Goal: Use online tool/utility: Utilize a website feature to perform a specific function

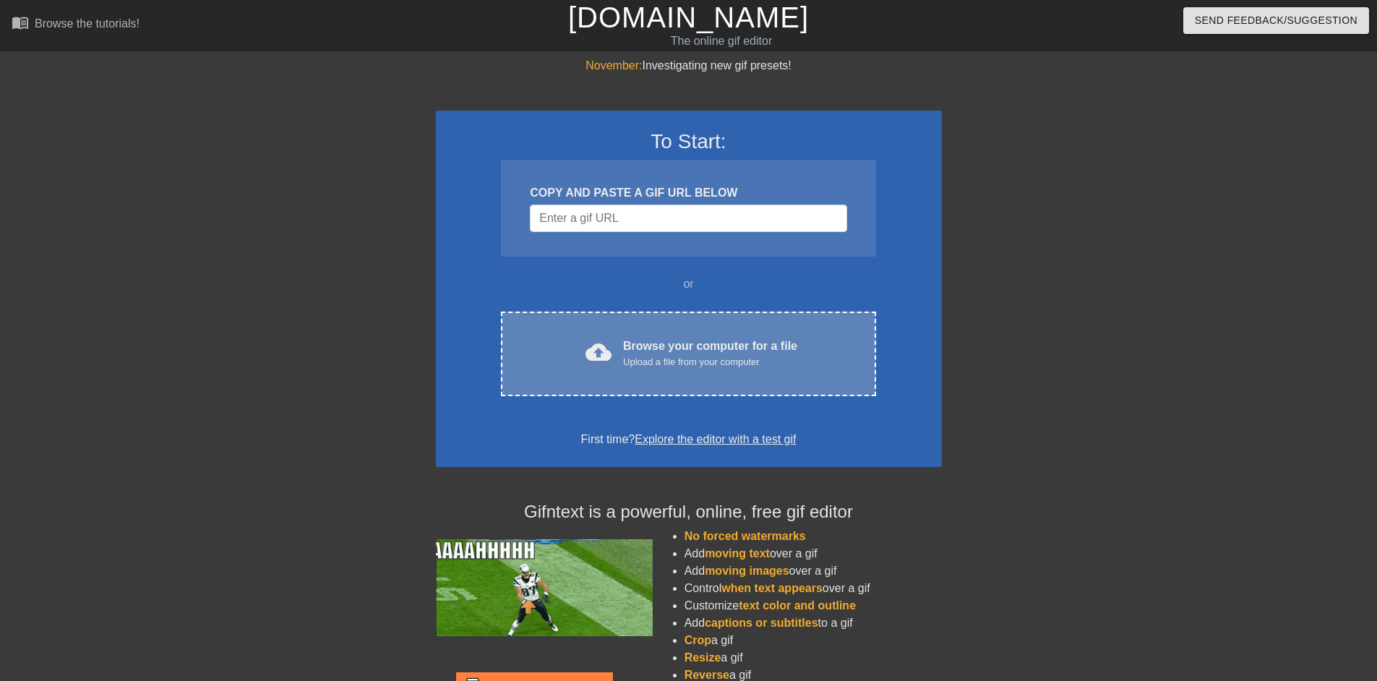
click at [738, 363] on div "Upload a file from your computer" at bounding box center [710, 362] width 174 height 14
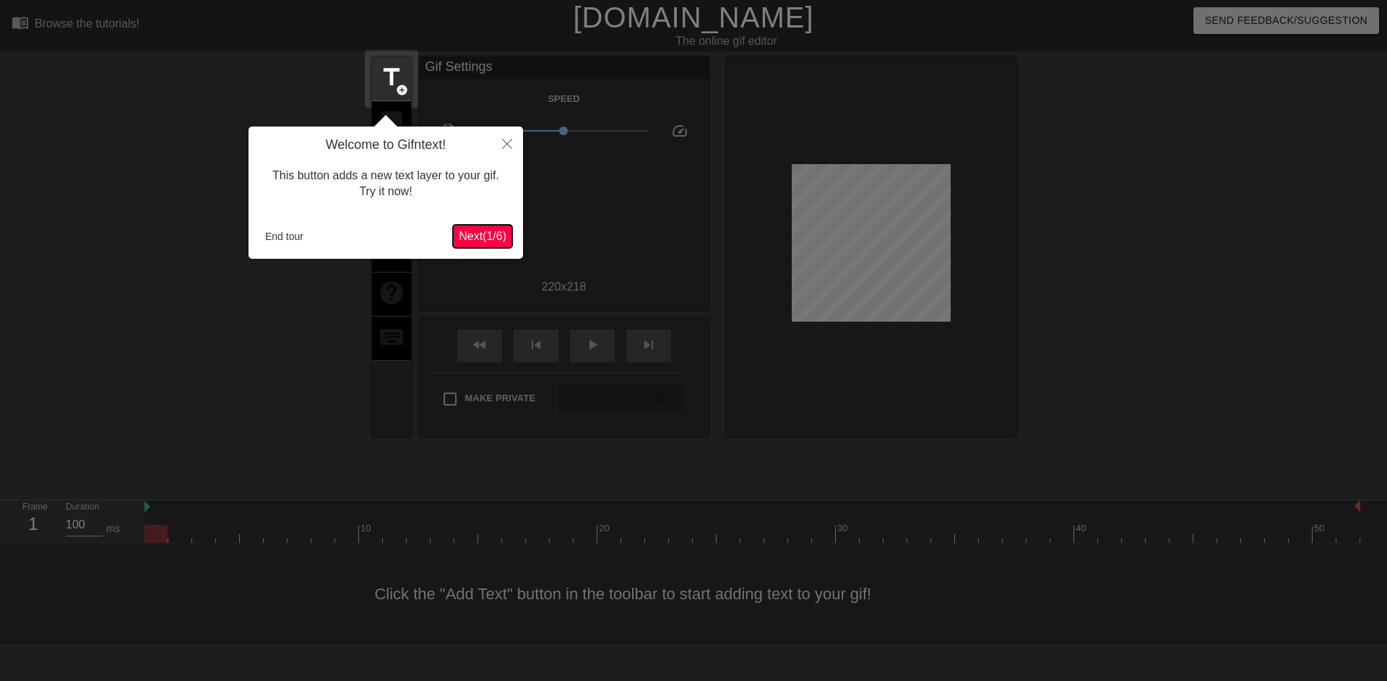
click at [480, 236] on span "Next ( 1 / 6 )" at bounding box center [483, 236] width 48 height 12
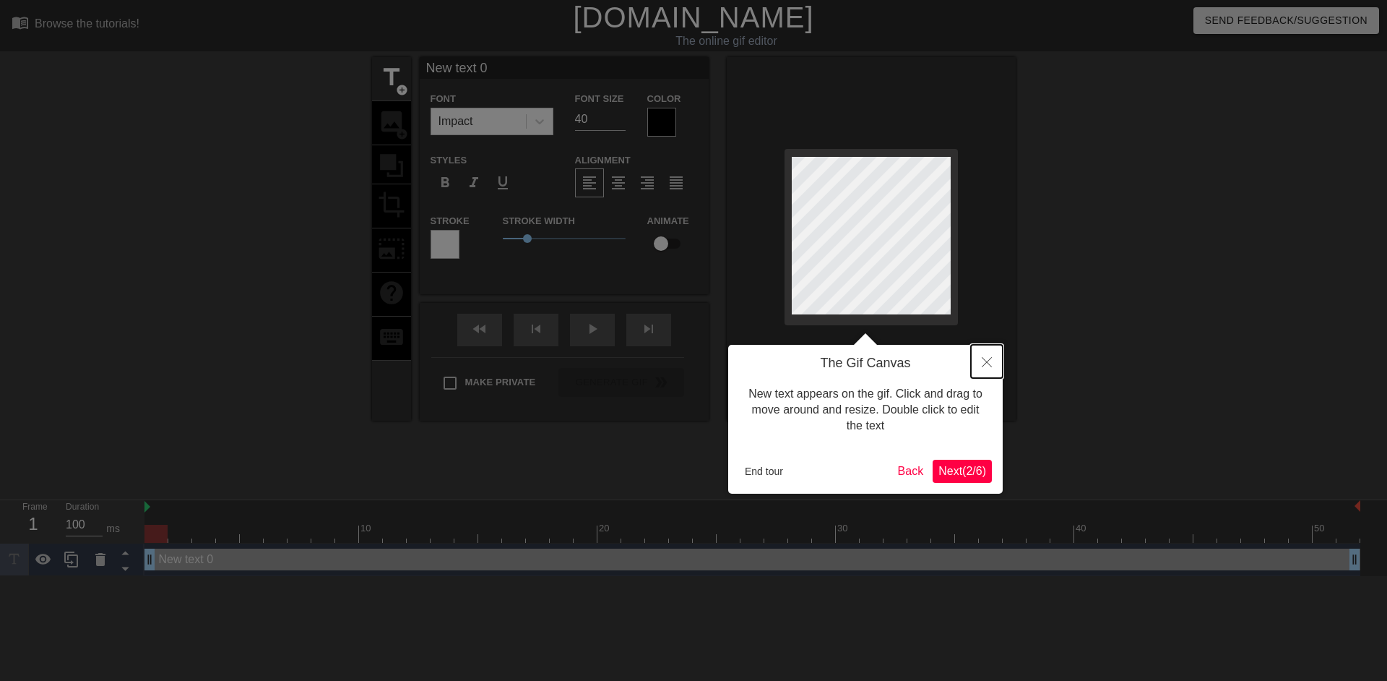
click at [985, 354] on button "Close" at bounding box center [987, 361] width 32 height 33
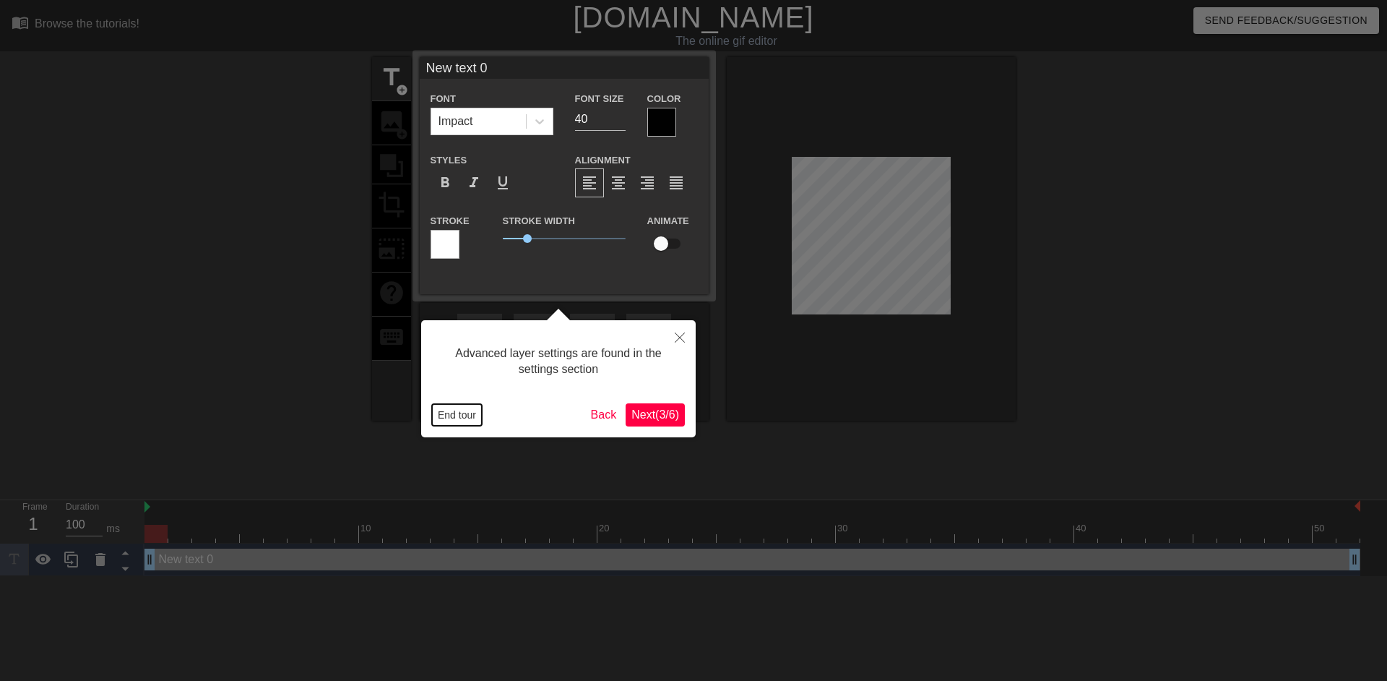
click at [452, 418] on button "End tour" at bounding box center [457, 415] width 50 height 22
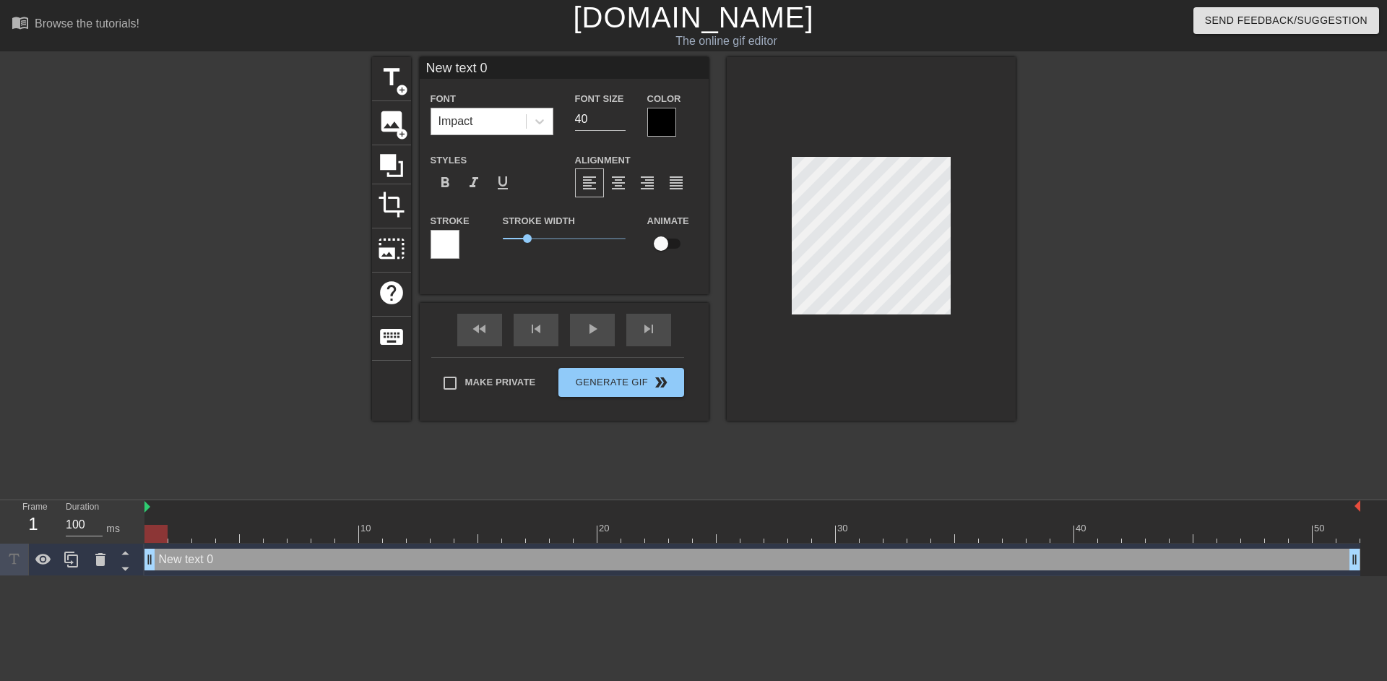
click at [502, 126] on div "Impact" at bounding box center [478, 121] width 95 height 26
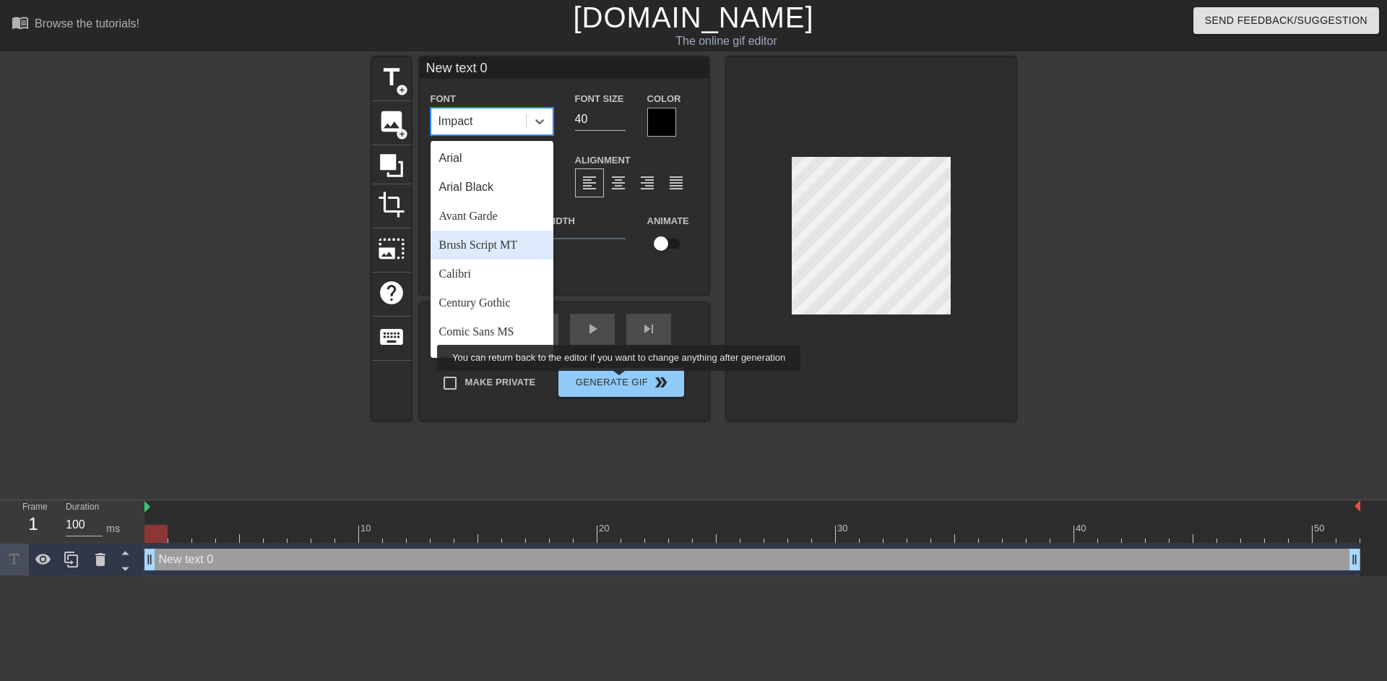
click at [1026, 522] on div at bounding box center [1015, 523] width 24 height 18
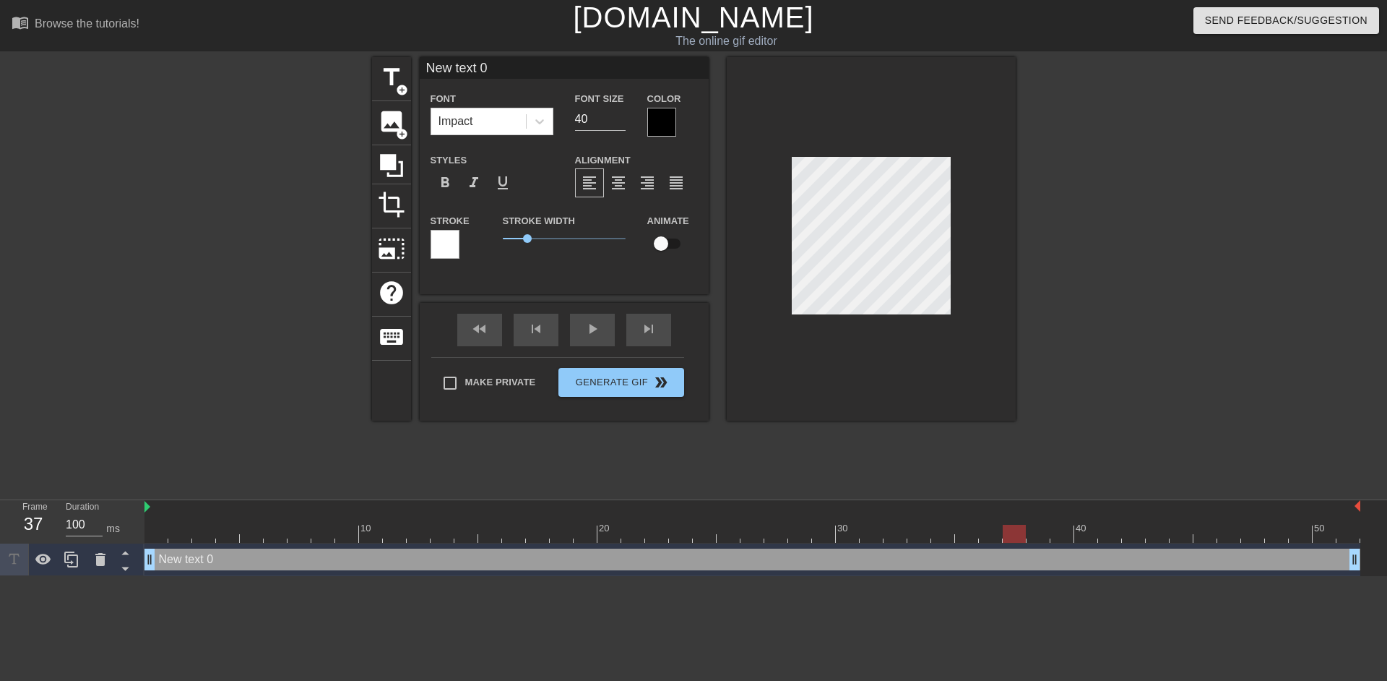
scroll to position [2, 1]
type input "Q"
type textarea "Q"
type input "Qu"
type textarea "Qu"
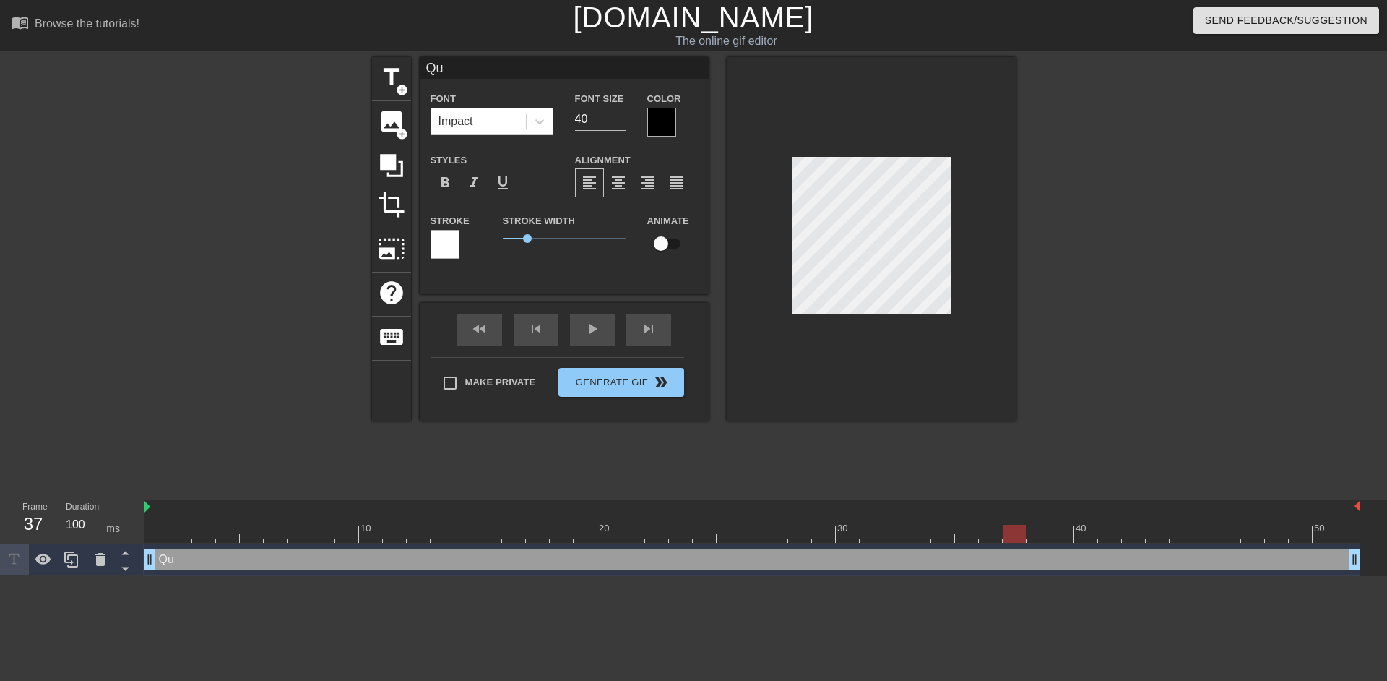
type input "Qui"
type textarea "Qui"
type input "Quin"
type textarea "Quin"
type input "Quini"
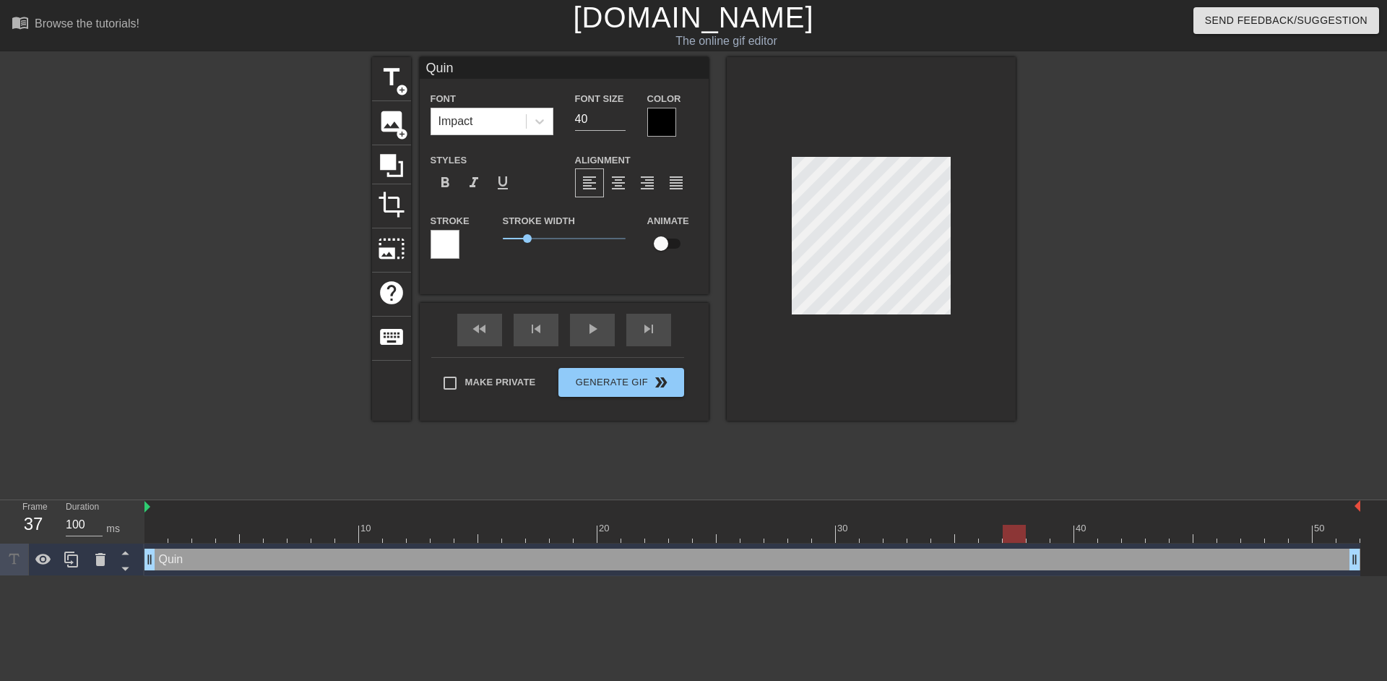
type textarea "Quini"
type input "Quinix"
type textarea "Quinix"
click at [725, 446] on div "title add_circle image add_circle crop photo_size_select_large help keyboard Qu…" at bounding box center [694, 274] width 644 height 434
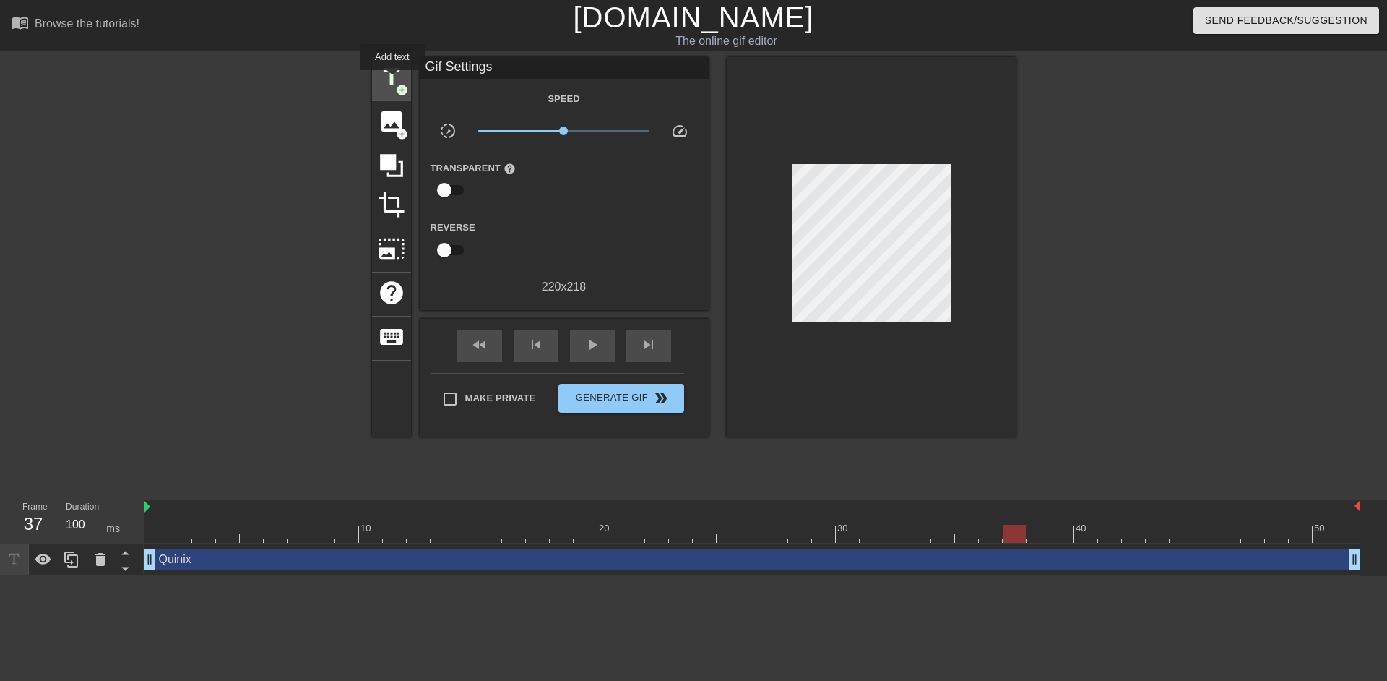
click at [392, 80] on span "title" at bounding box center [391, 77] width 27 height 27
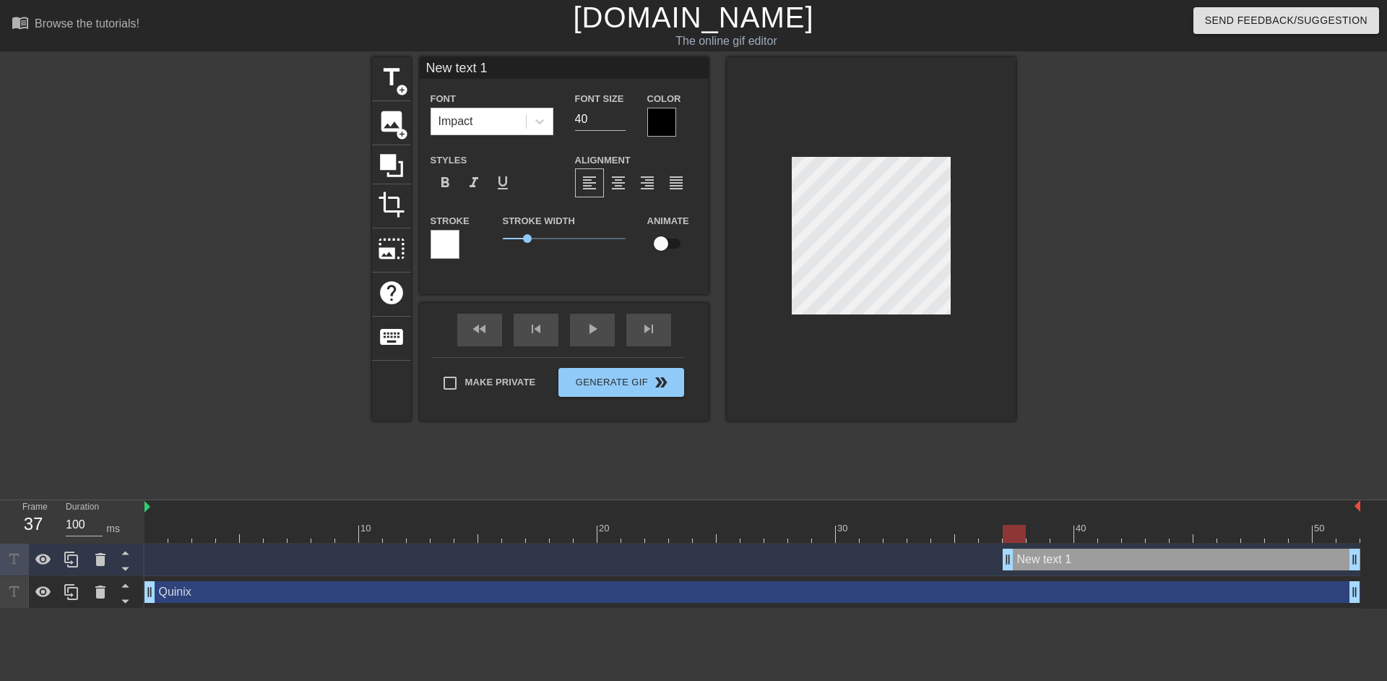
scroll to position [2, 4]
type input "Q text 1"
type textarea "Q text 1"
type input "Qu text 1"
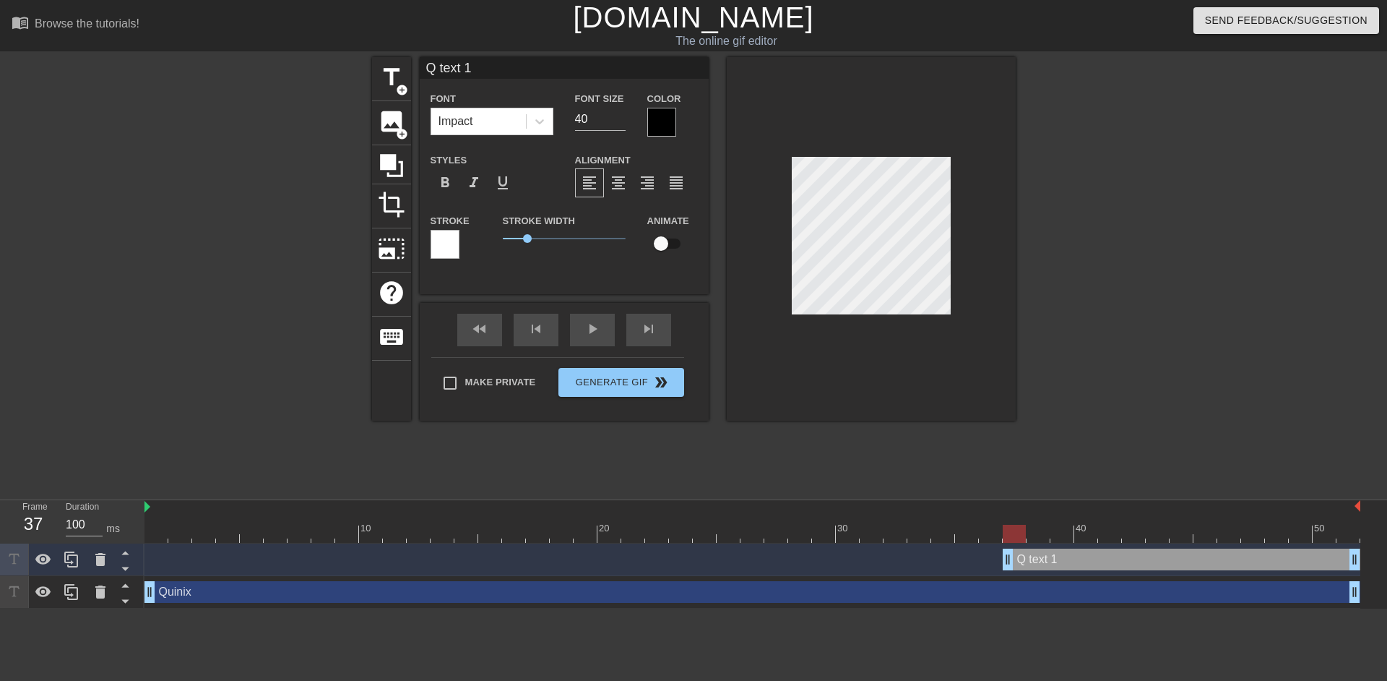
type textarea "Qu text 1"
type input "Qui text 1"
type textarea "Qui text 1"
type input "Q"
type textarea "Q"
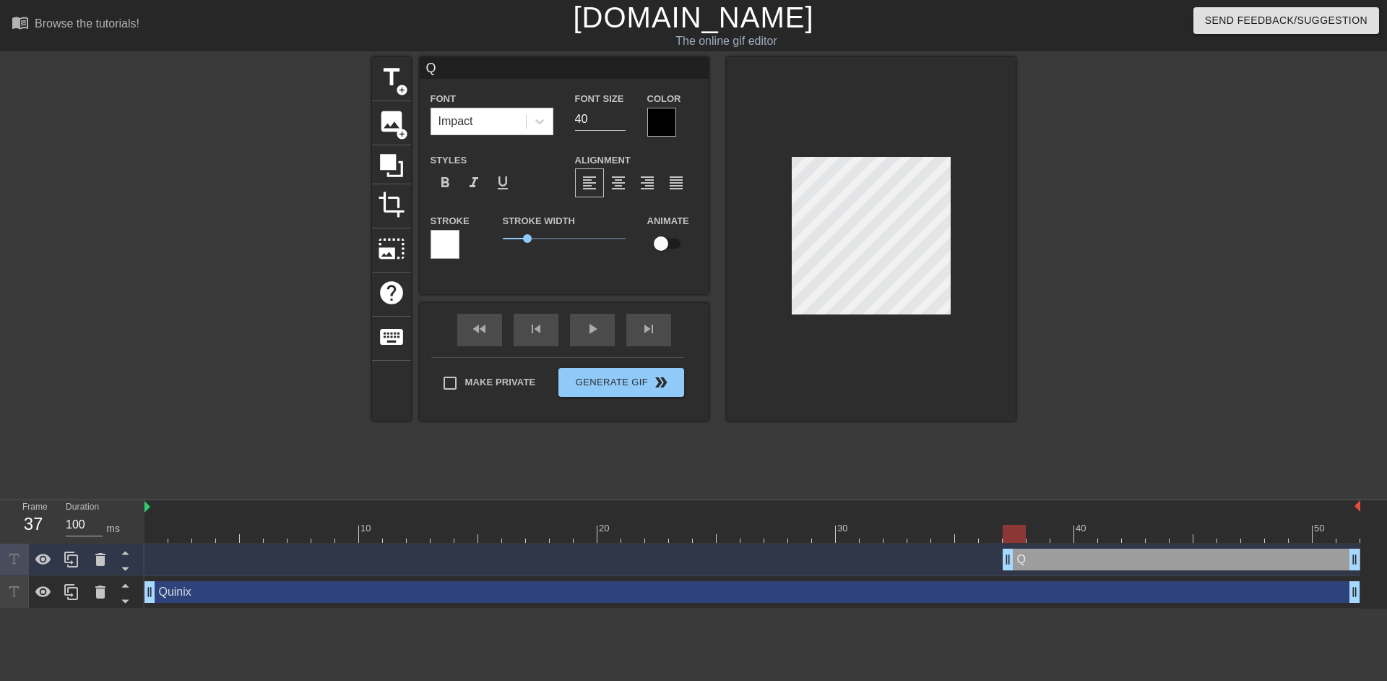
type input "Qu"
type textarea "Qu"
type input "Qui"
type textarea "Qui"
type input "Quin"
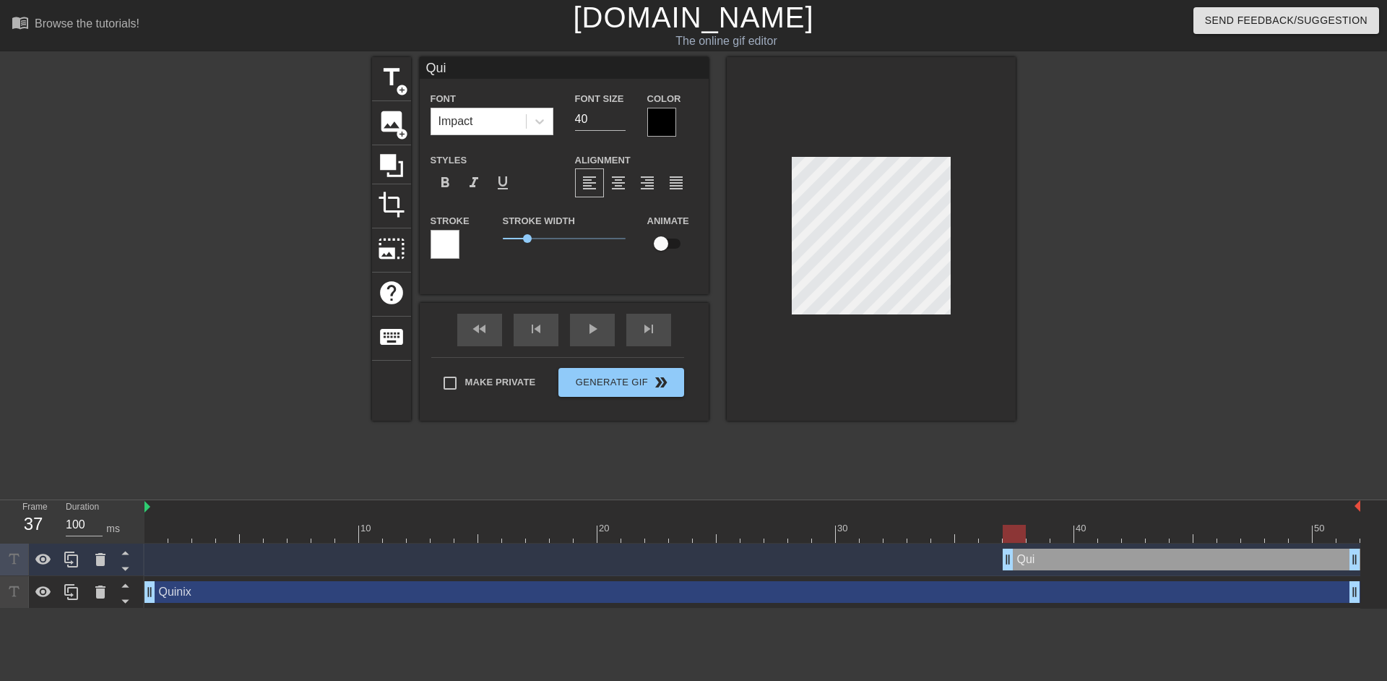
type textarea "Quin"
type input "Quini"
type textarea "Quini"
type input "Quinix"
type textarea "Quinix"
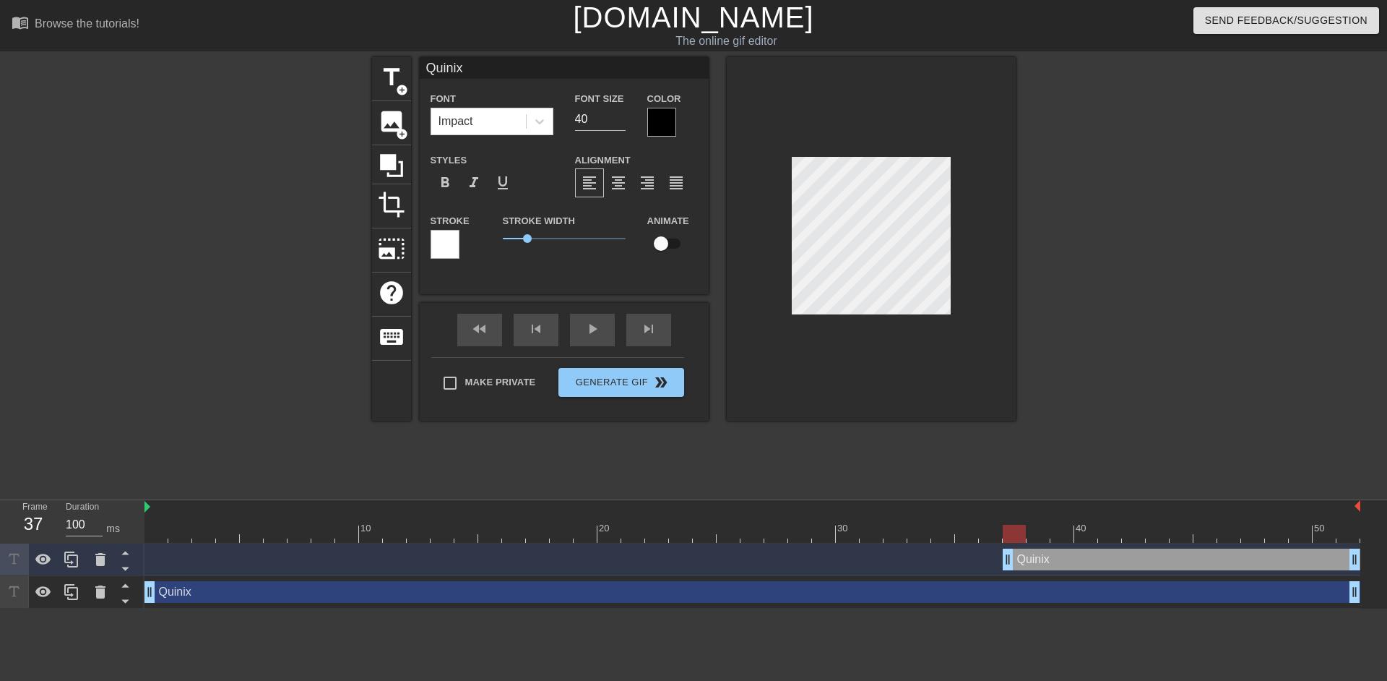
type input "Quinix"
type textarea "Quinix"
type input "Quinix O"
type textarea "Quinix O"
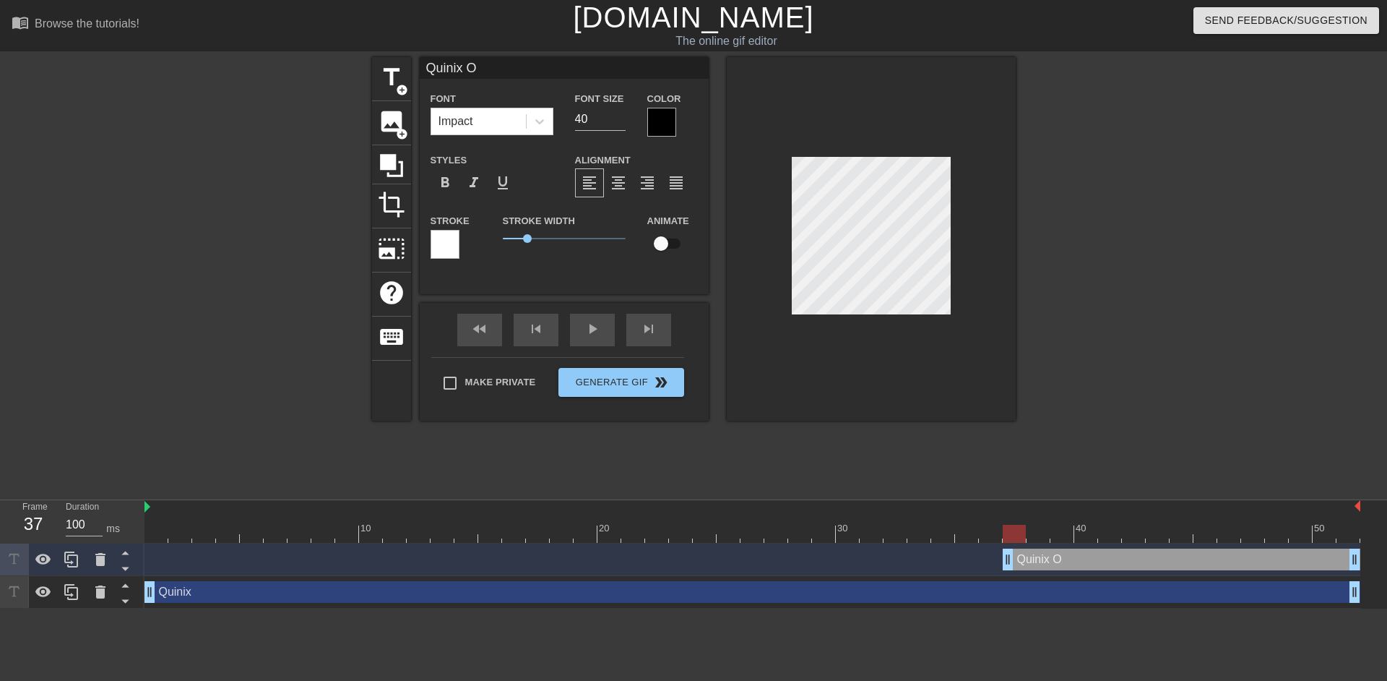
type input "Quinix On"
type textarea "Quinix On"
type input "Quinix On"
type textarea "Quinix On"
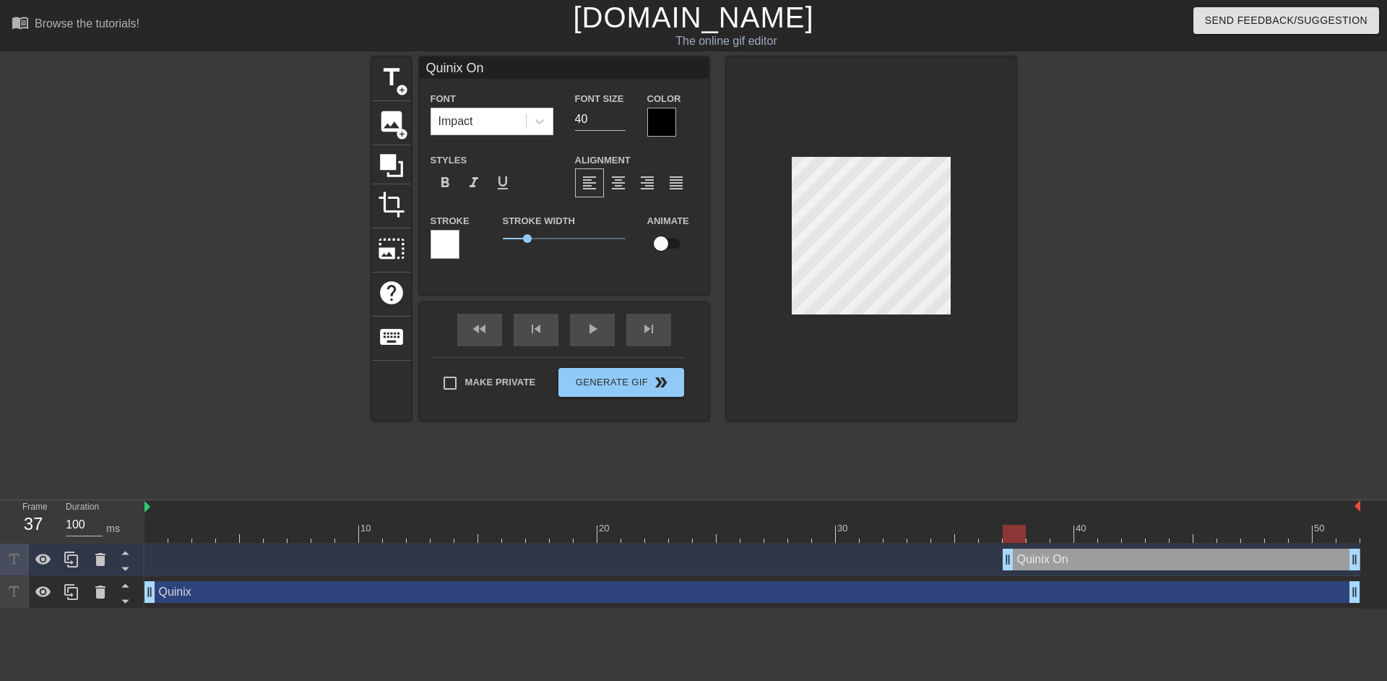
type input "Quinix On"
type textarea "Quinix On"
type input "Quinix O"
type textarea "Quinix O"
type input "Quinix"
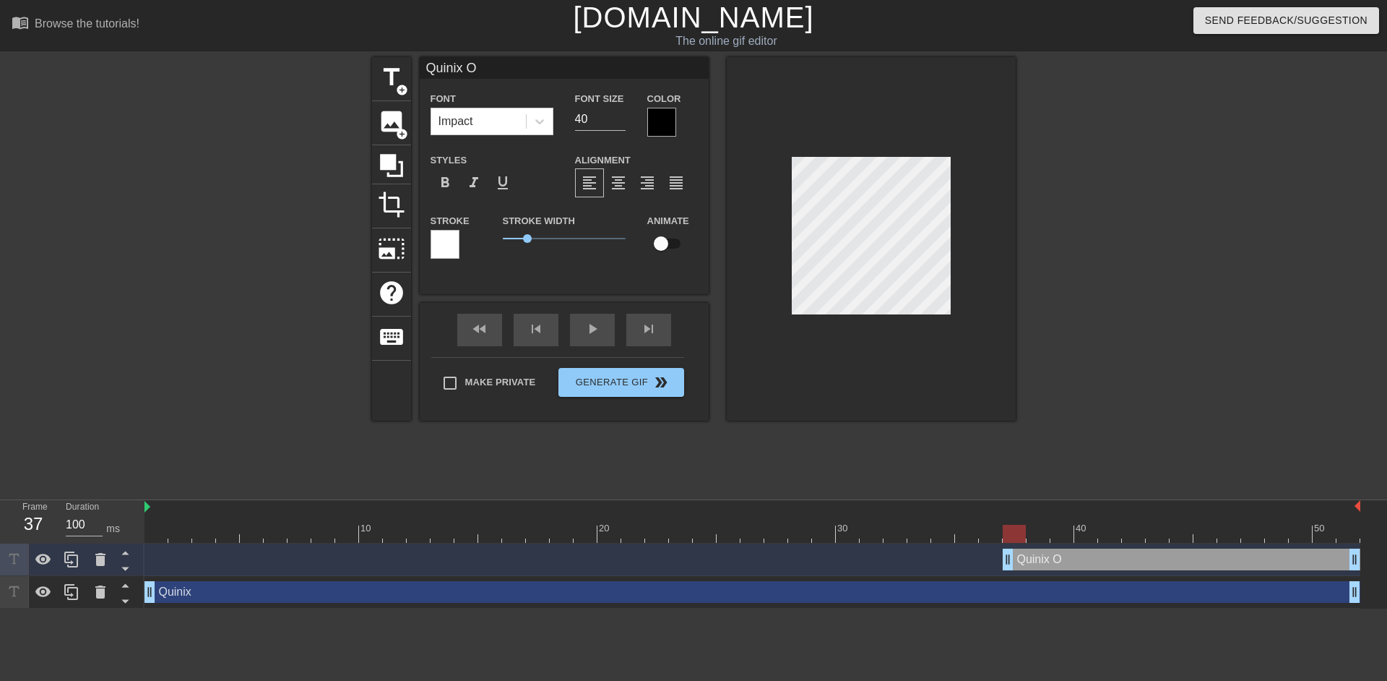
type textarea "Quinix"
type input "Quinix o"
type textarea "Quinix o"
type input "Quinix on"
type textarea "Quinix on"
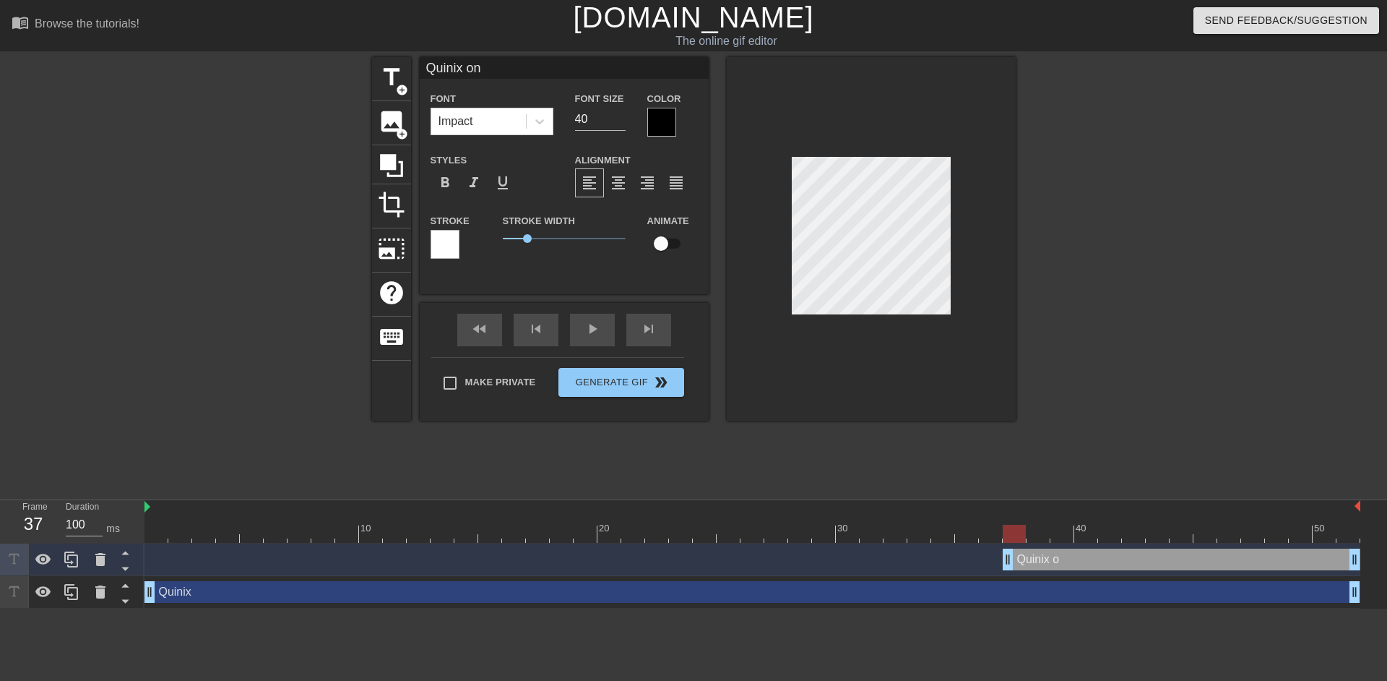
type input "Quinix on"
type textarea "Quinix on"
type input "Quinix on d"
type textarea "Quinix on d"
type input "Quinix on da"
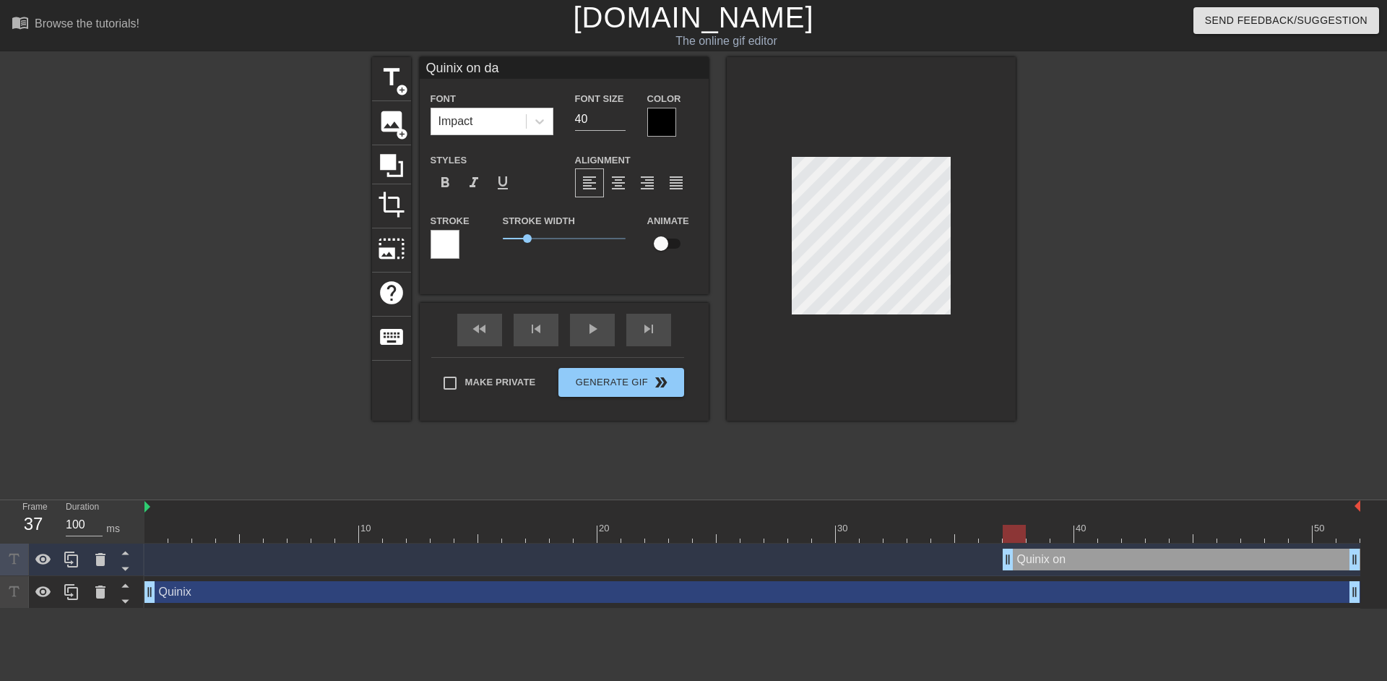
type textarea "Quinix on da"
type input "Quinix on da t"
type textarea "Quinix on da t"
type input "Quinix on da"
type textarea "Quinix on da"
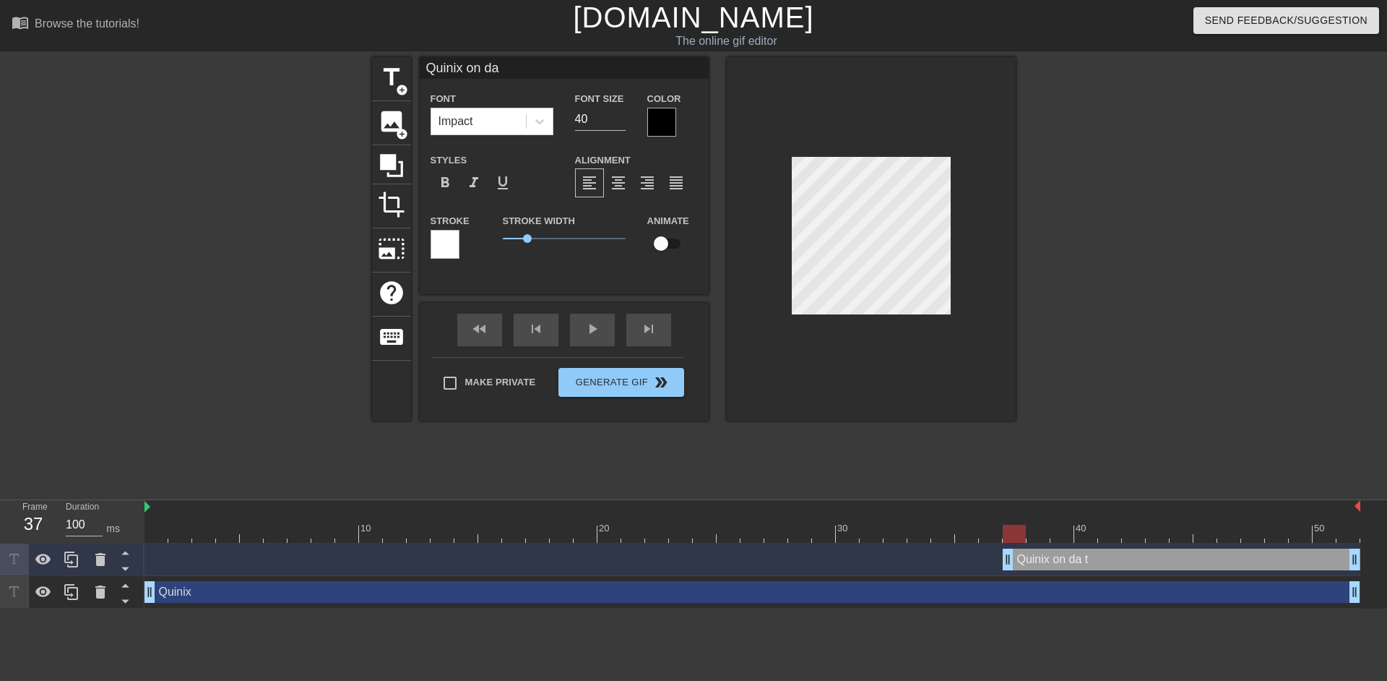
type input "Quinix on da T"
type textarea "Quinix on da Ti"
type input "Quinix on da Tik"
type textarea "Quinix on da Tik"
type input "Quinix on da TikT"
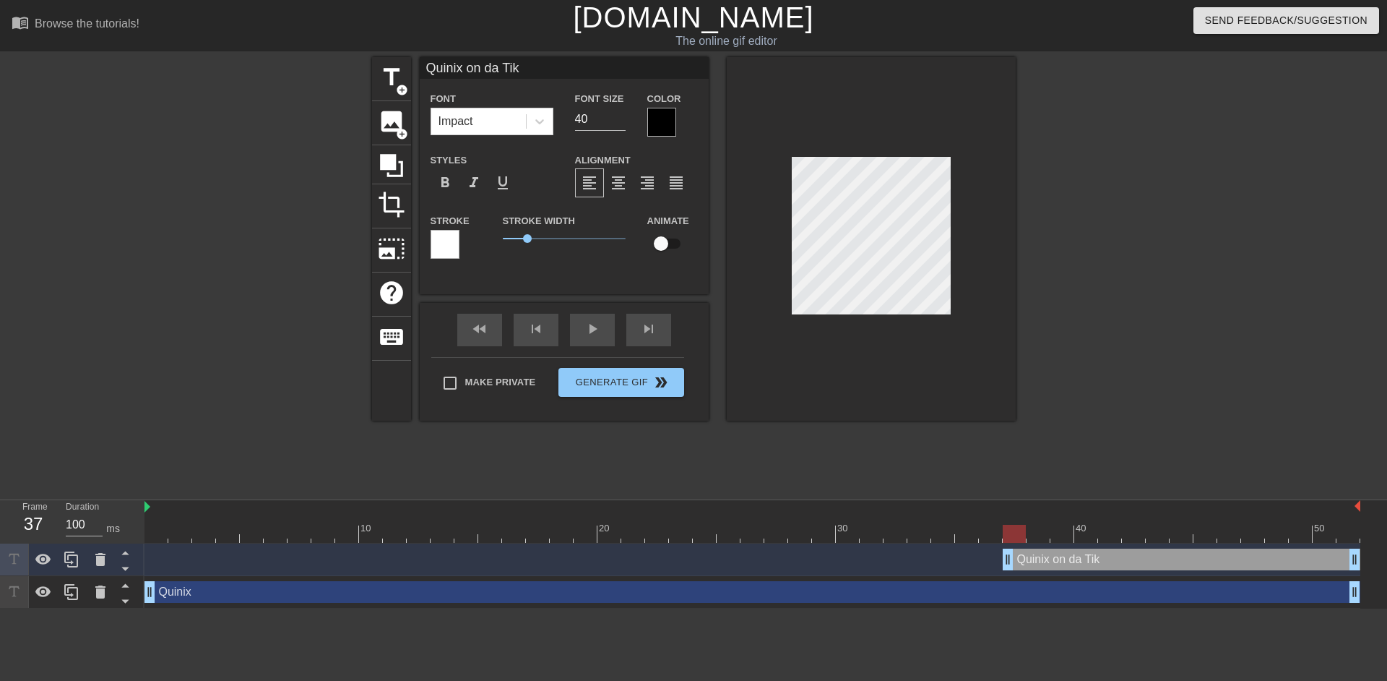
type textarea "Quinix on da TikT"
type input "Quinix on da TikTo"
type textarea "Quinix on da TikTo"
type input "Quinix on da TikTok"
type textarea "Quinix on da TikTok"
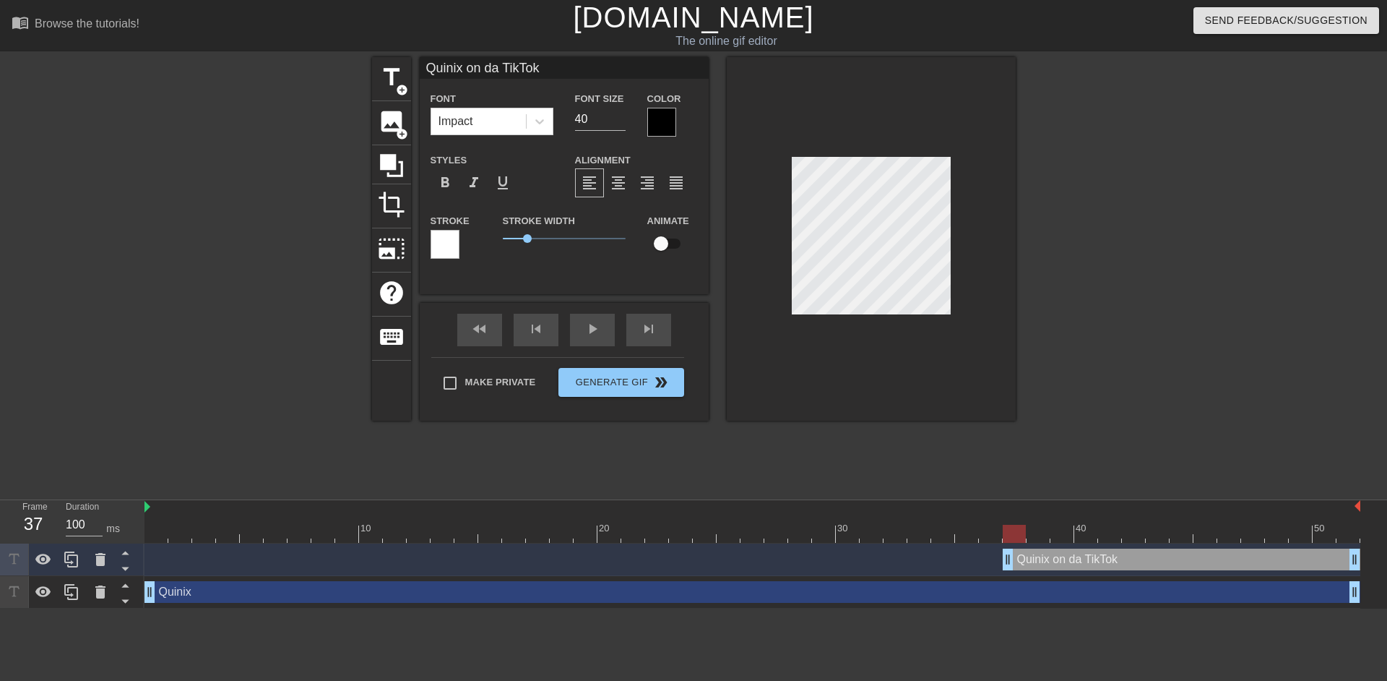
type input "Quinix on da TikToks"
type textarea "Quinix on da TikToks"
drag, startPoint x: 1160, startPoint y: 356, endPoint x: 1152, endPoint y: 352, distance: 9.7
click at [1160, 356] on div at bounding box center [1141, 274] width 217 height 434
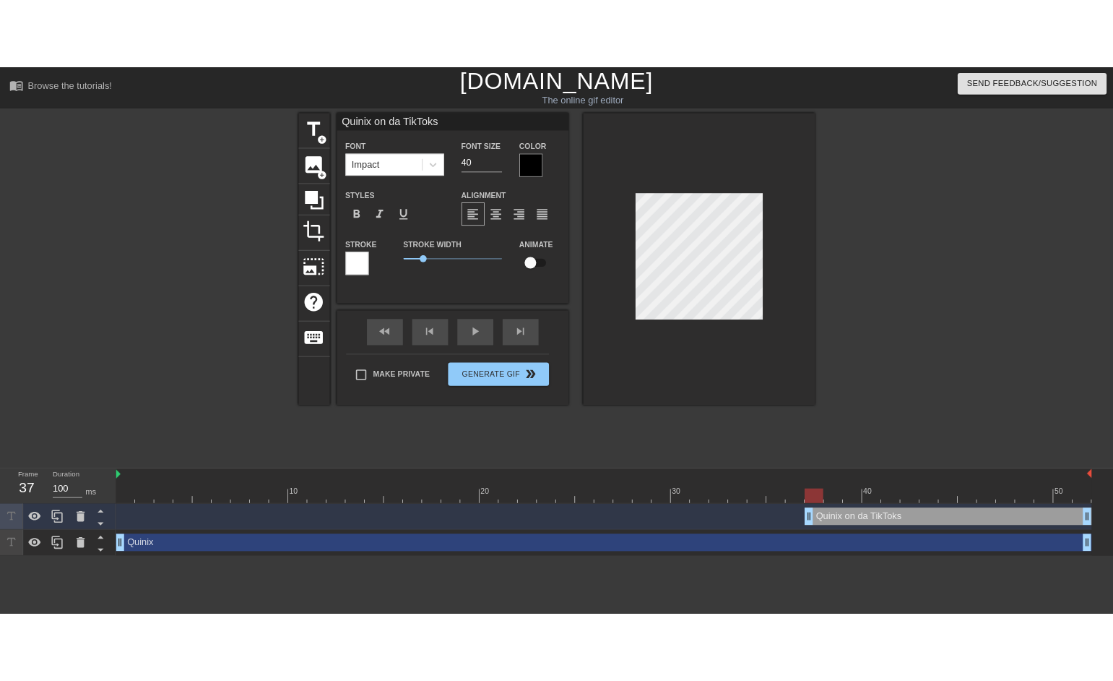
scroll to position [2, 7]
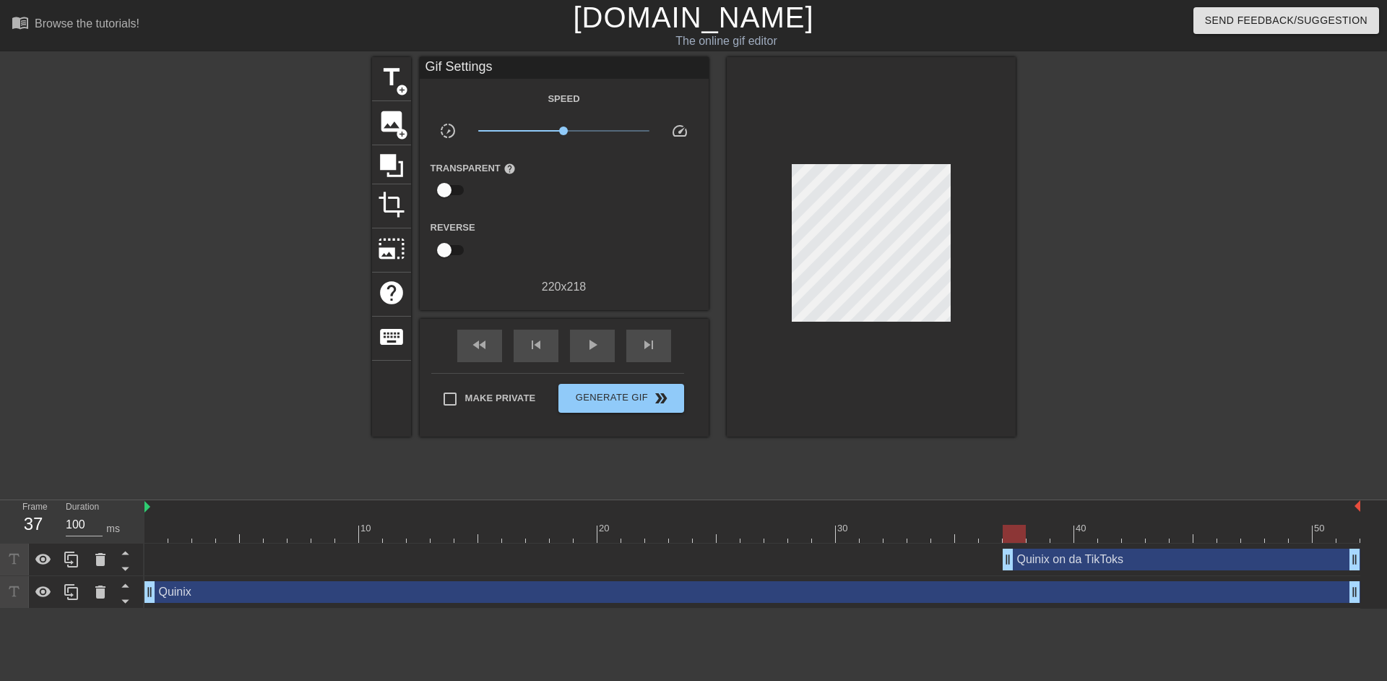
click at [1035, 290] on div at bounding box center [1141, 274] width 217 height 434
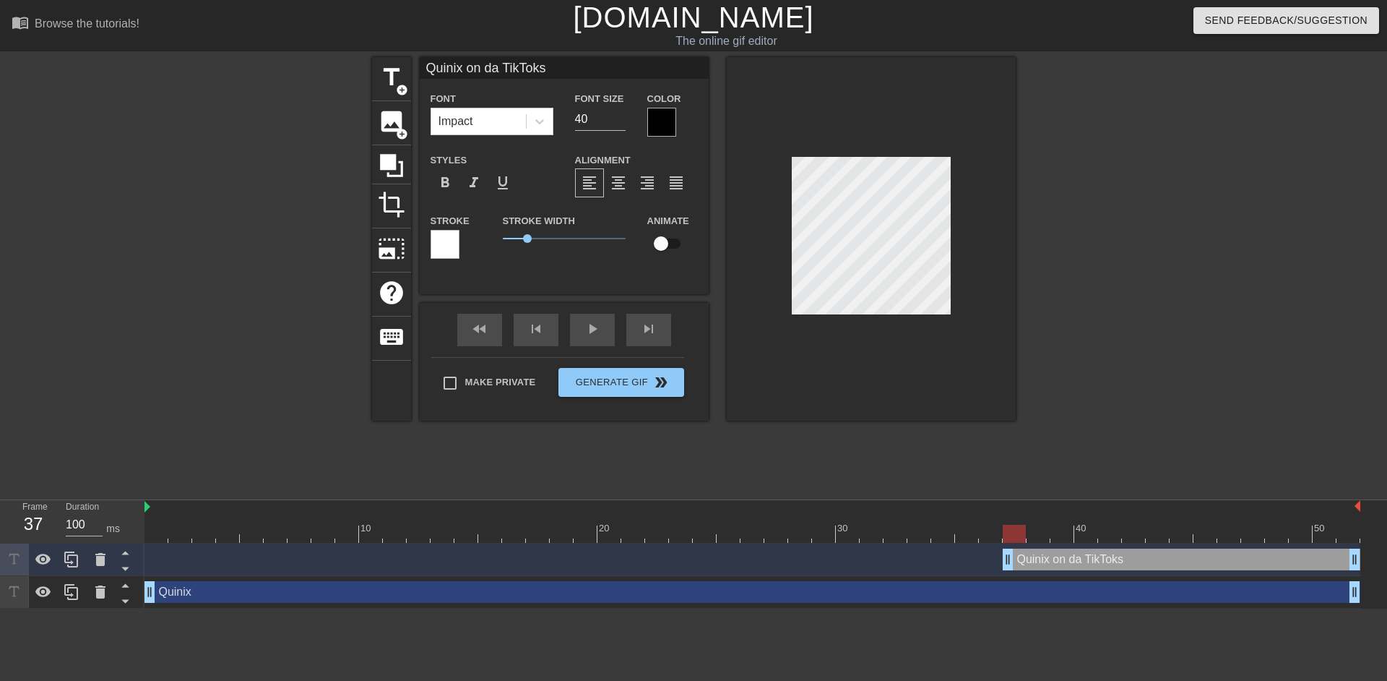
drag, startPoint x: 1135, startPoint y: 309, endPoint x: 1064, endPoint y: 287, distance: 75.0
click at [1132, 309] on div at bounding box center [1141, 274] width 217 height 434
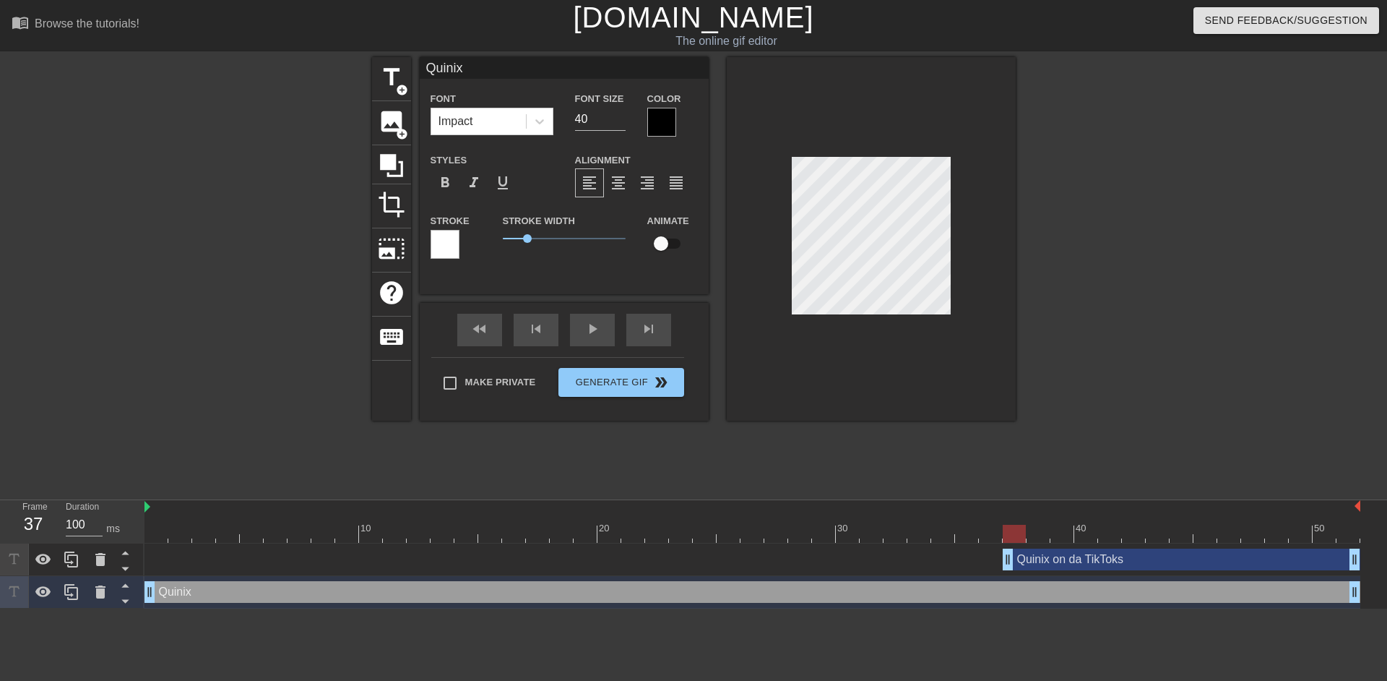
click at [1043, 310] on div at bounding box center [1141, 274] width 217 height 434
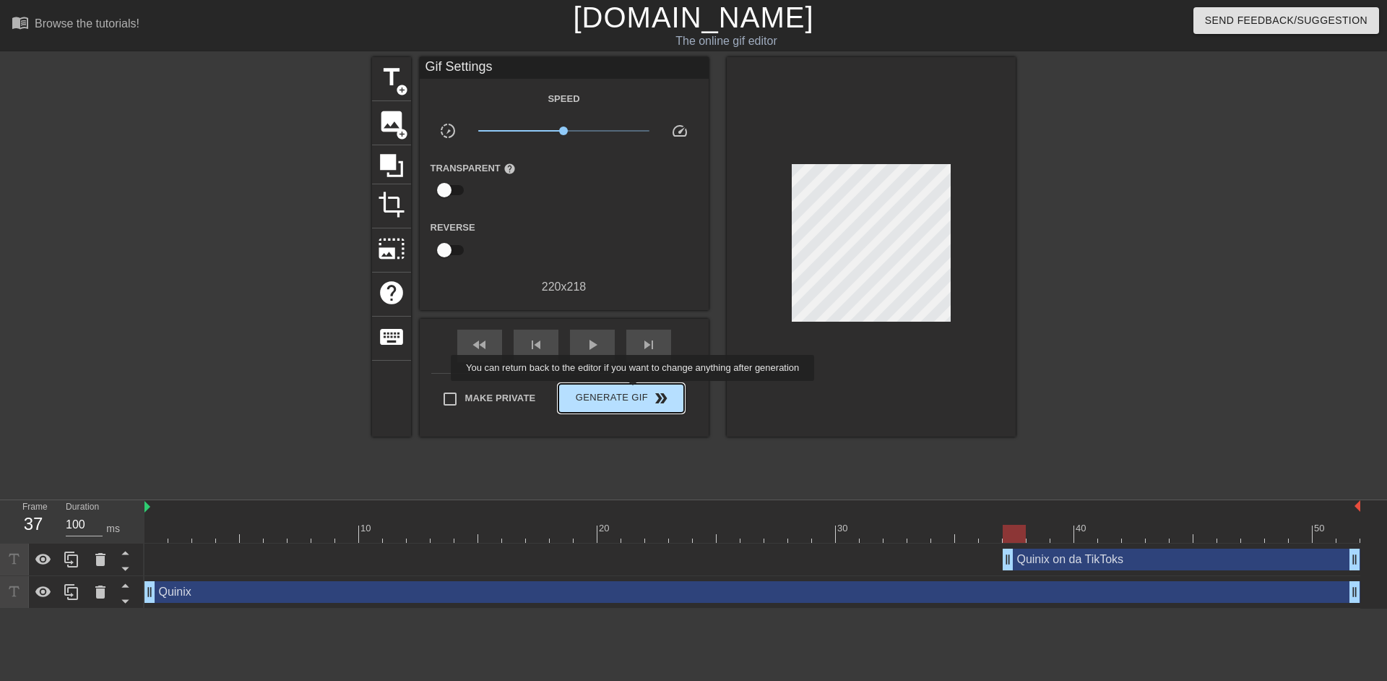
click at [636, 391] on span "Generate Gif double_arrow" at bounding box center [620, 397] width 113 height 17
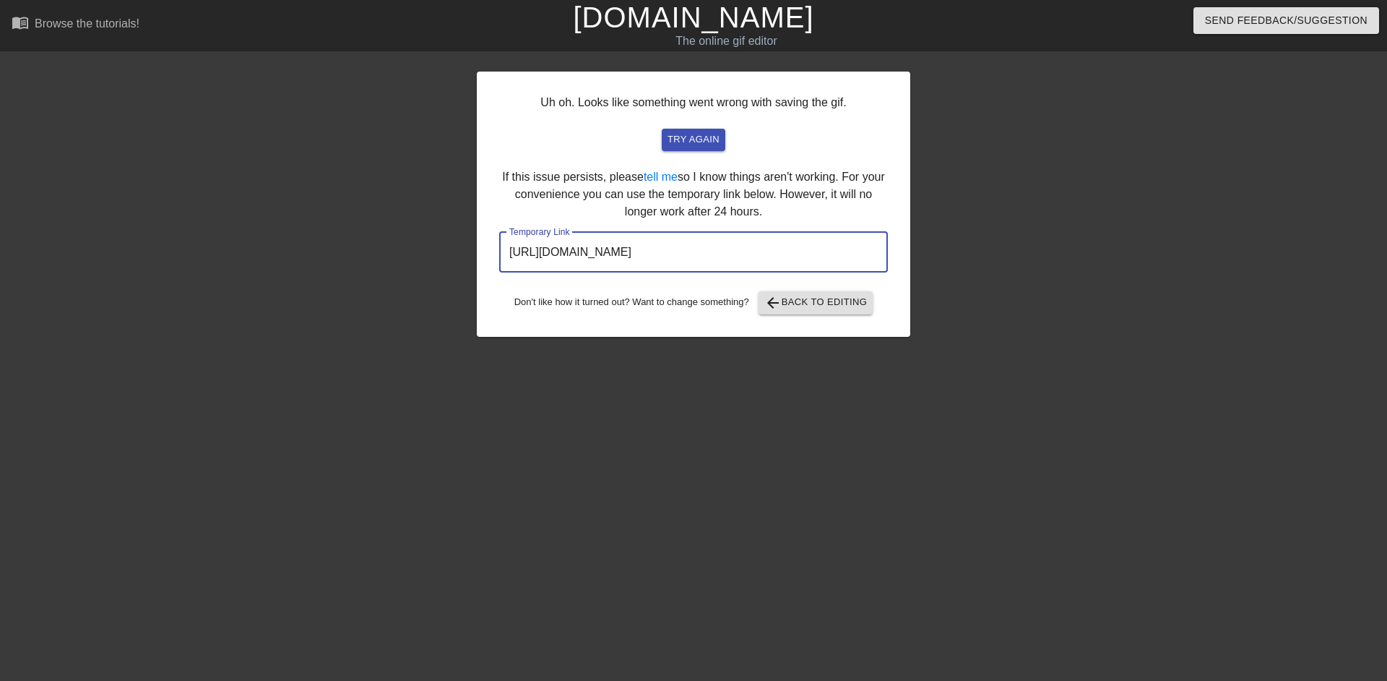
click at [835, 262] on input "[URL][DOMAIN_NAME]" at bounding box center [693, 252] width 389 height 40
click at [833, 252] on input "[URL][DOMAIN_NAME]" at bounding box center [693, 252] width 389 height 40
drag, startPoint x: 832, startPoint y: 249, endPoint x: 498, endPoint y: 249, distance: 334.6
click at [498, 249] on div "Uh oh. Looks like something went wrong with saving the gif. try again If this i…" at bounding box center [694, 204] width 434 height 265
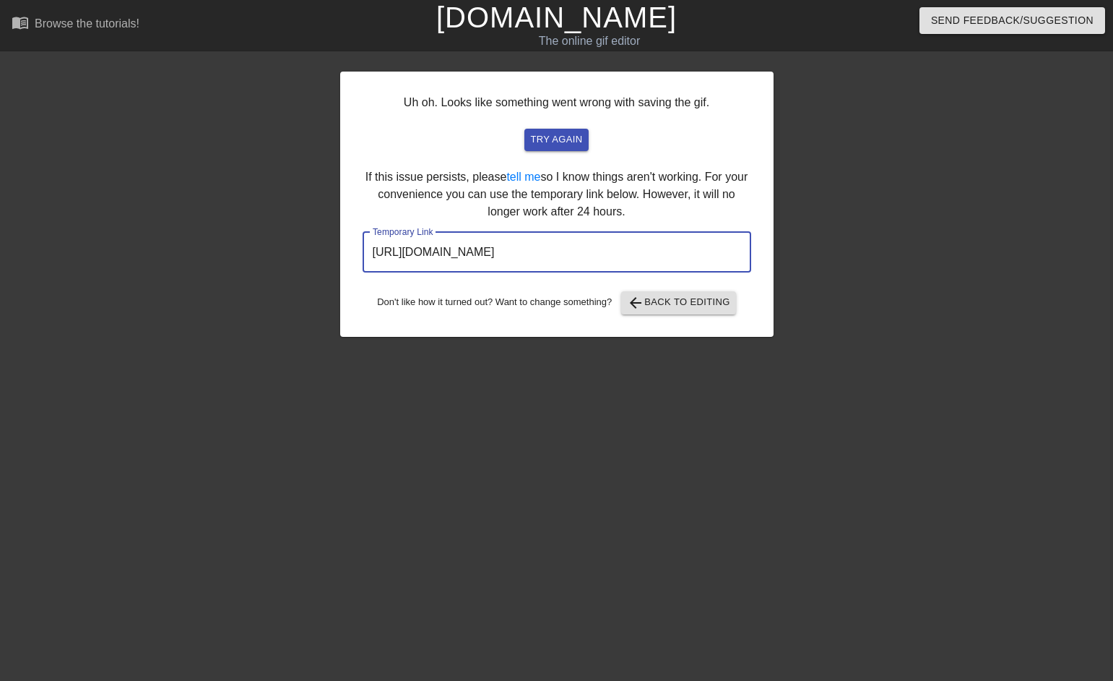
drag, startPoint x: 737, startPoint y: 413, endPoint x: 709, endPoint y: 356, distance: 63.7
click at [737, 412] on div "Uh oh. Looks like something went wrong with saving the gif. try again If this i…" at bounding box center [557, 274] width 434 height 434
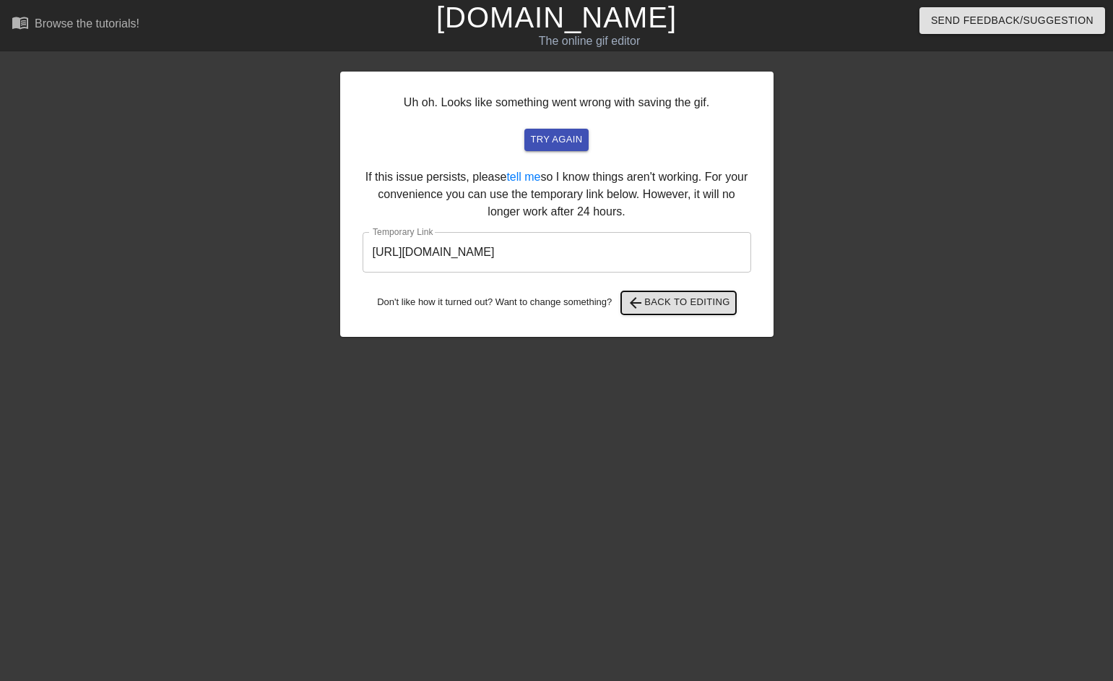
click at [676, 296] on span "arrow_back Back to Editing" at bounding box center [678, 302] width 103 height 17
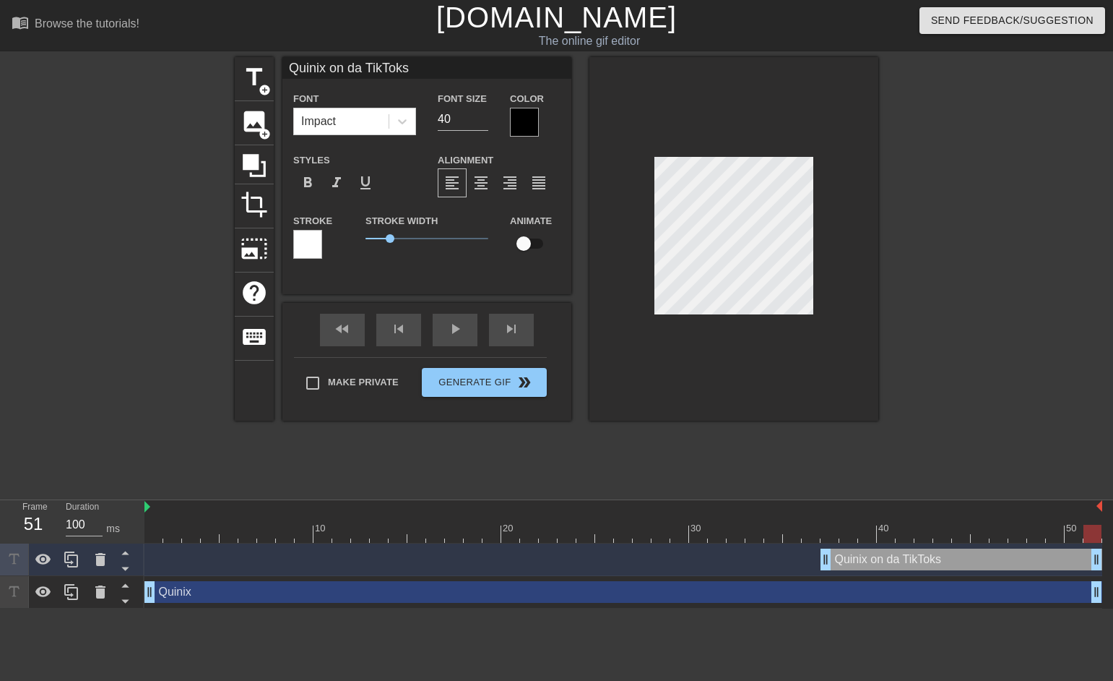
click at [902, 453] on div at bounding box center [1004, 274] width 217 height 434
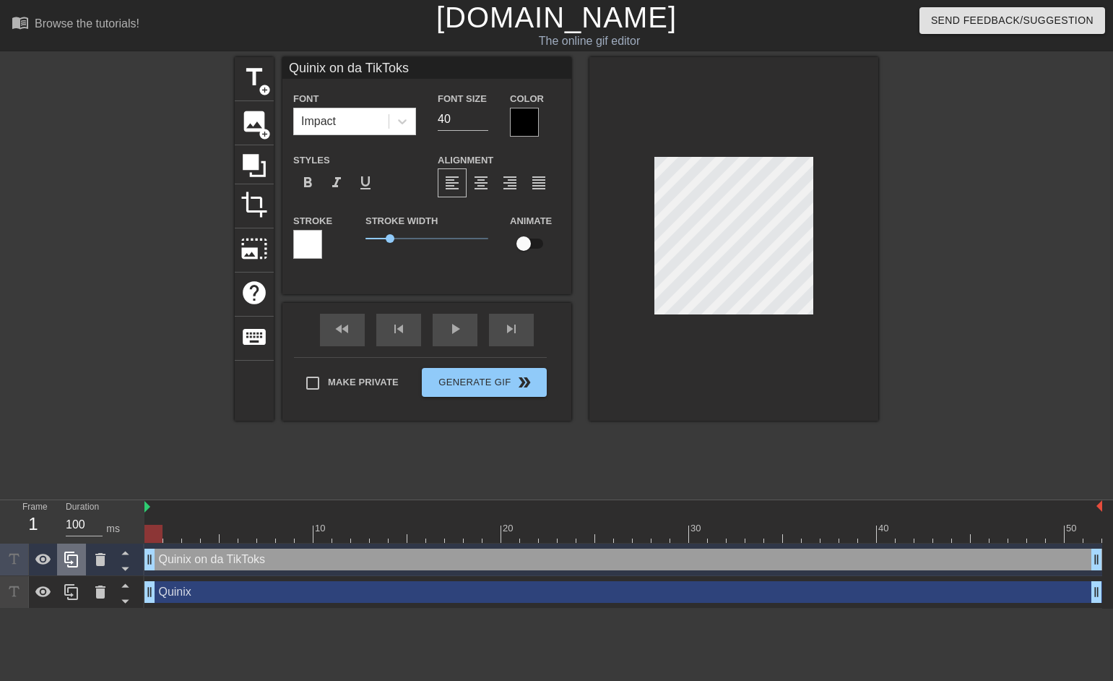
drag, startPoint x: 824, startPoint y: 561, endPoint x: 84, endPoint y: 553, distance: 740.0
click at [84, 553] on div "Frame 1 Duration 100 ms 10 20 30 40 50 Quinix on da TikToks drag_handle drag_ha…" at bounding box center [556, 554] width 1113 height 108
click at [669, 479] on div "title add_circle image add_circle crop photo_size_select_large help keyboard Qu…" at bounding box center [557, 274] width 644 height 434
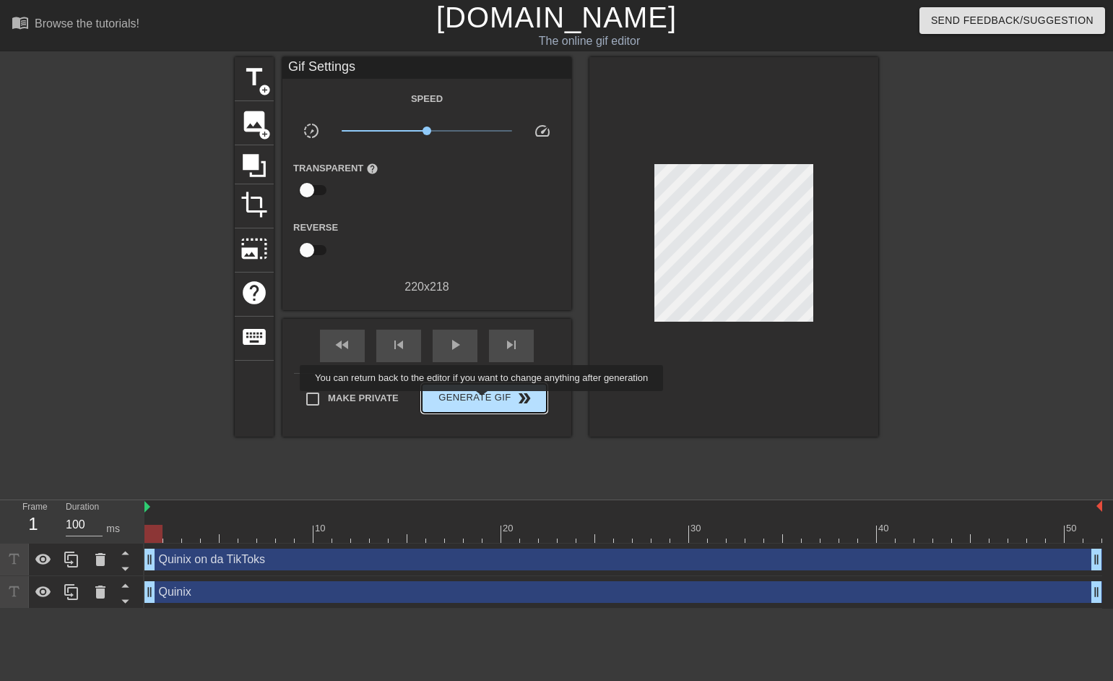
click at [483, 401] on span "Generate Gif double_arrow" at bounding box center [484, 397] width 113 height 17
